Goal: Task Accomplishment & Management: Complete application form

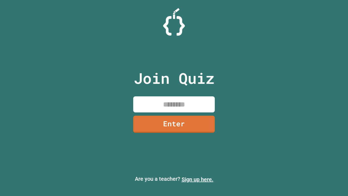
click at [197, 179] on link "Sign up here." at bounding box center [198, 179] width 32 height 7
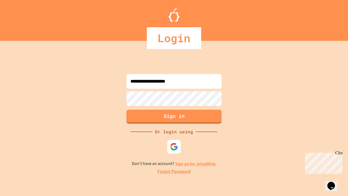
type input "**********"
